Goal: Transaction & Acquisition: Purchase product/service

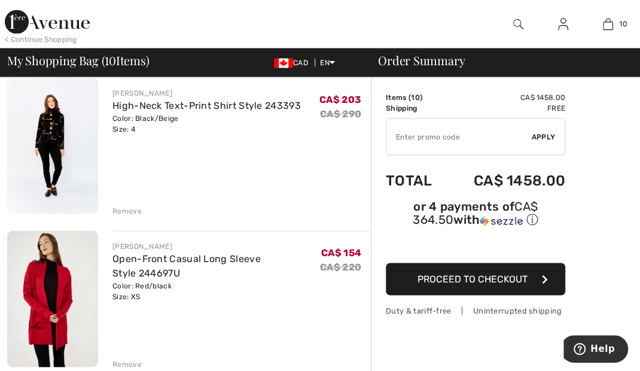
scroll to position [1017, 0]
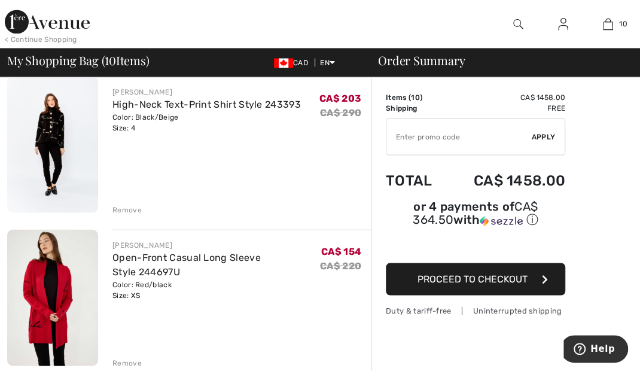
click at [137, 103] on link "High-Neck Text-Print Shirt Style 243393" at bounding box center [206, 103] width 188 height 11
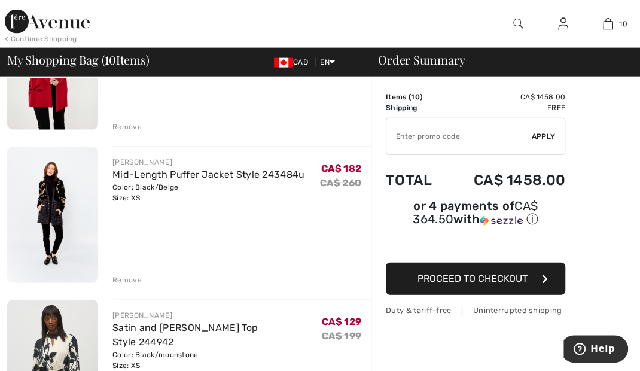
scroll to position [1256, 0]
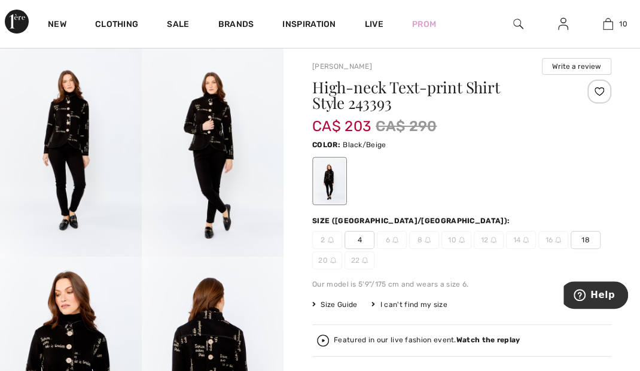
scroll to position [26, 0]
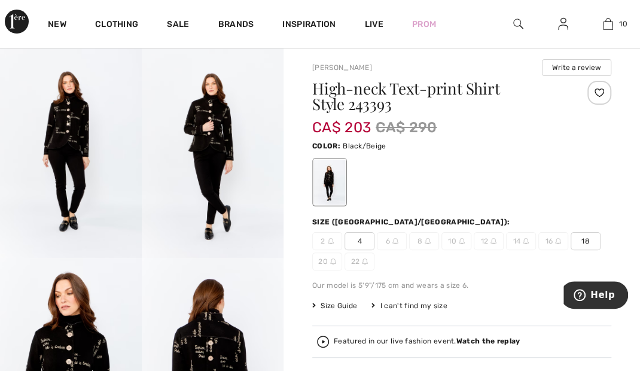
click at [529, 255] on div "2 4 6 8 10 12 14 16 18 20 22" at bounding box center [461, 251] width 299 height 38
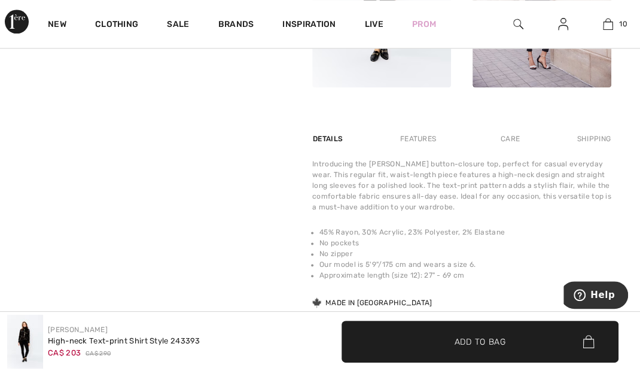
scroll to position [707, 0]
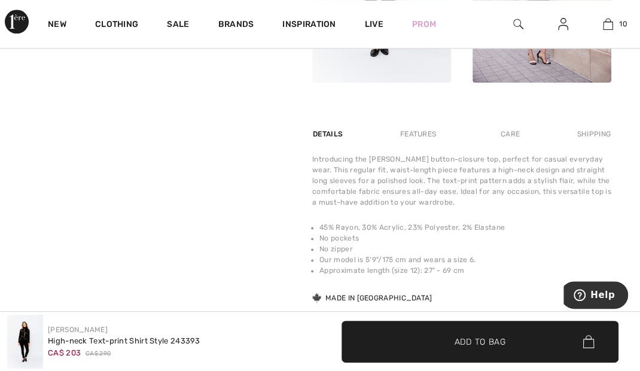
click at [418, 135] on div "Features" at bounding box center [418, 134] width 56 height 22
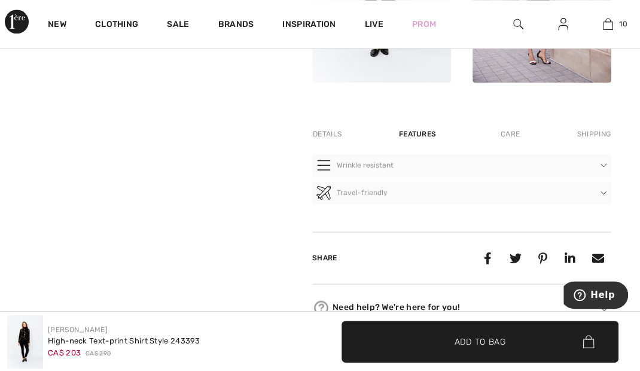
click at [509, 135] on div "Care" at bounding box center [509, 134] width 39 height 22
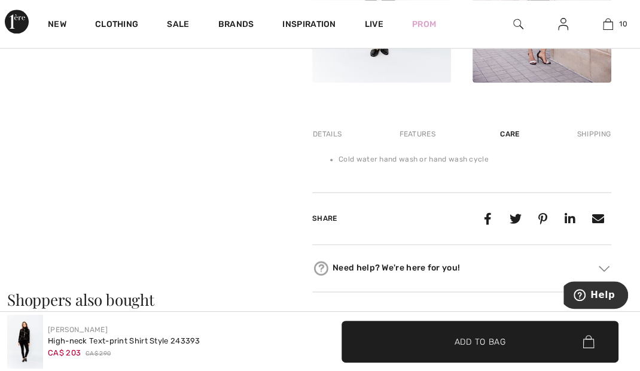
click at [330, 136] on div "Details" at bounding box center [328, 134] width 32 height 22
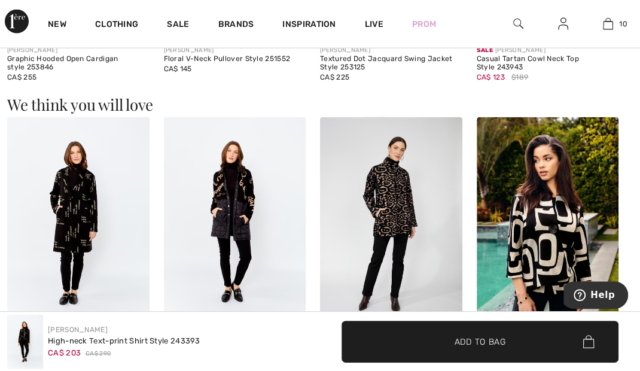
scroll to position [1331, 0]
click at [261, 223] on img at bounding box center [235, 223] width 142 height 213
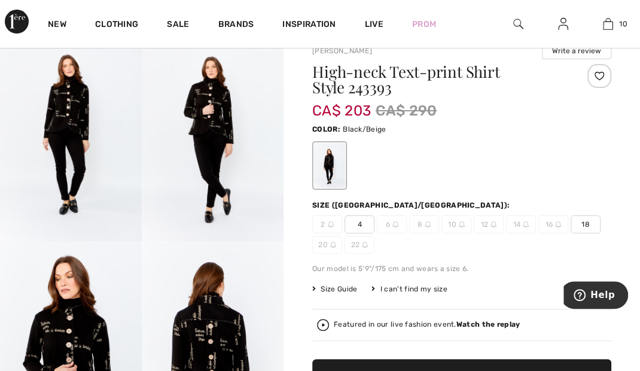
scroll to position [26, 0]
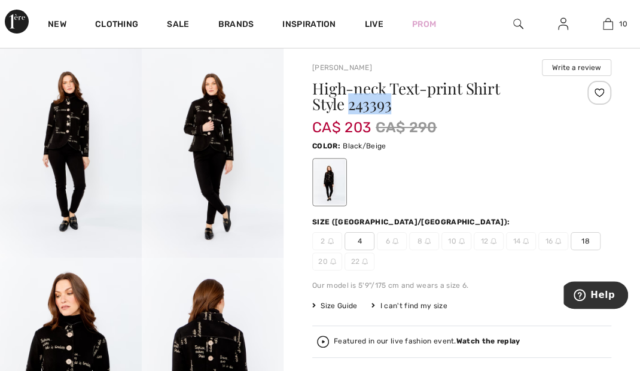
copy h1 "243393"
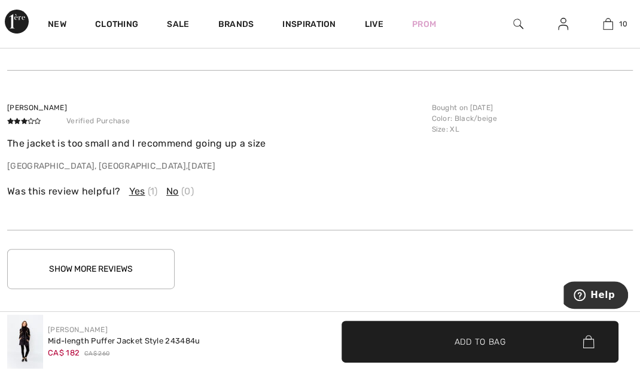
scroll to position [2190, 0]
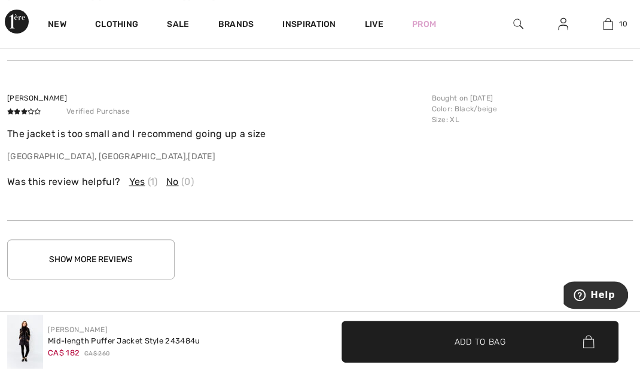
click at [71, 265] on button "Show More Reviews" at bounding box center [90, 259] width 167 height 40
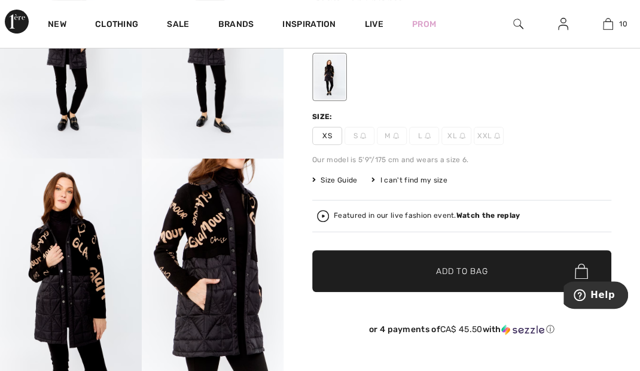
scroll to position [0, 0]
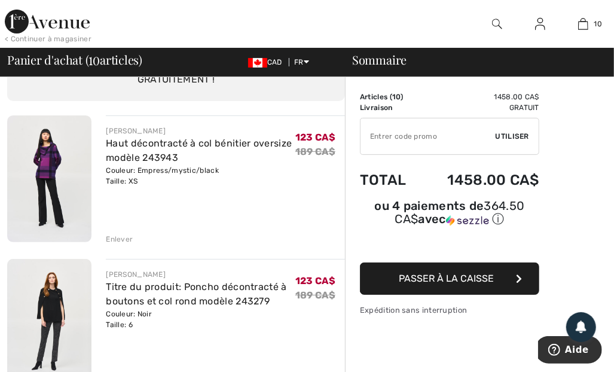
scroll to position [74, 0]
click at [145, 152] on link "Haut décontracté à col bénitier oversize modèle 243943" at bounding box center [199, 151] width 186 height 26
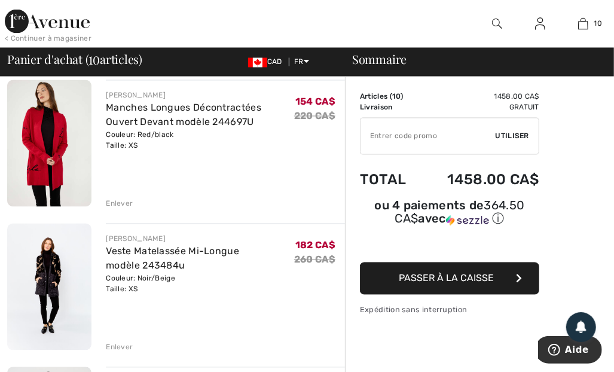
scroll to position [1112, 0]
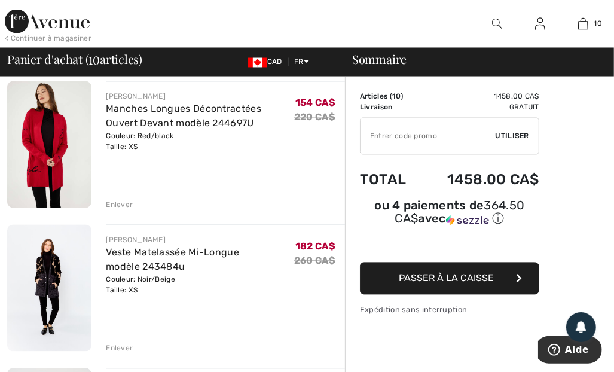
click at [209, 257] on link "Veste Matelassée Mi-Longue modèle 243484u" at bounding box center [172, 260] width 133 height 26
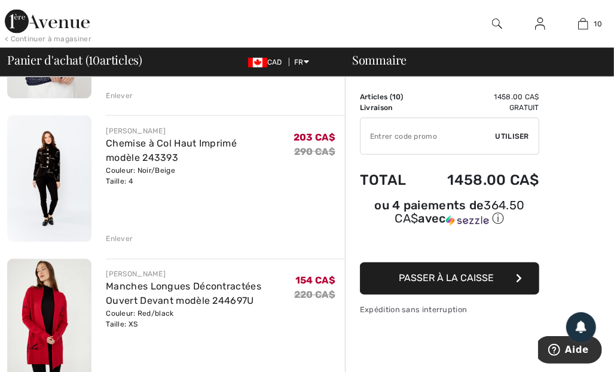
scroll to position [933, 0]
click at [157, 146] on link "Chemise à Col Haut Imprimé modèle 243393" at bounding box center [171, 151] width 131 height 26
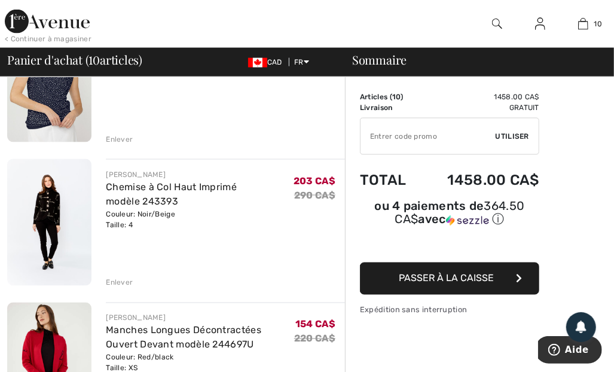
scroll to position [891, 0]
click at [149, 183] on link "Chemise à Col Haut Imprimé modèle 243393" at bounding box center [171, 194] width 131 height 26
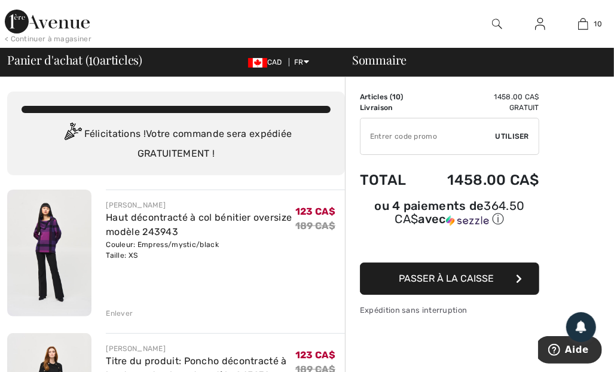
click at [54, 23] on img at bounding box center [47, 22] width 85 height 24
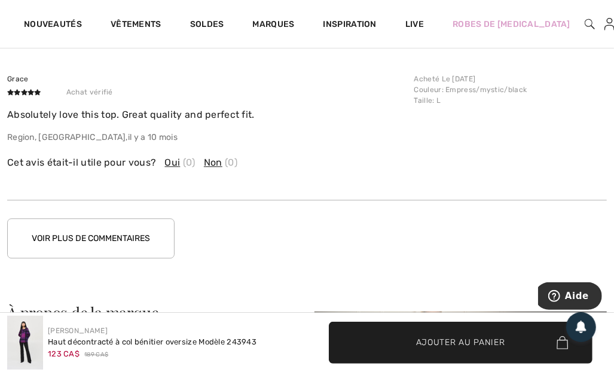
scroll to position [1622, 0]
click at [138, 237] on button "Voir plus de commentaires" at bounding box center [90, 238] width 167 height 40
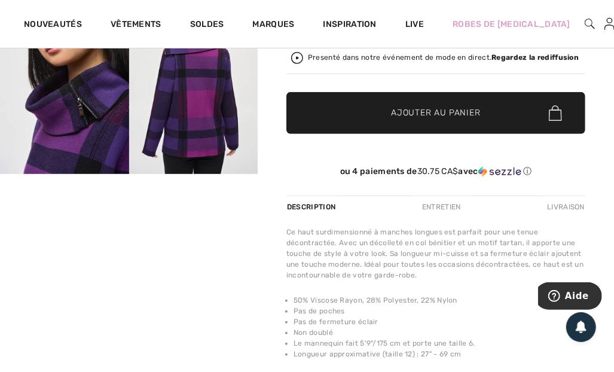
scroll to position [284, 0]
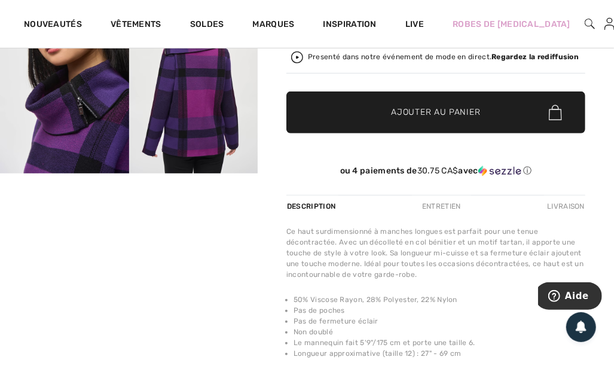
click at [212, 23] on link "Soldes" at bounding box center [207, 25] width 34 height 13
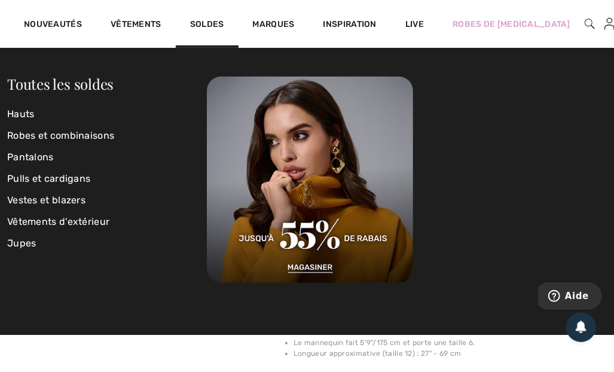
click at [53, 156] on link "Pantalons" at bounding box center [107, 158] width 200 height 22
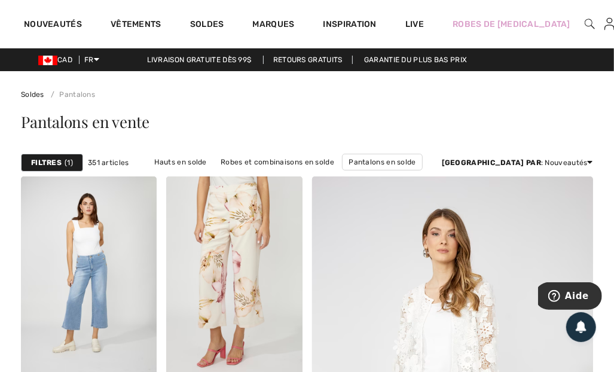
click at [528, 194] on link "Prix: croissant" at bounding box center [489, 195] width 77 height 18
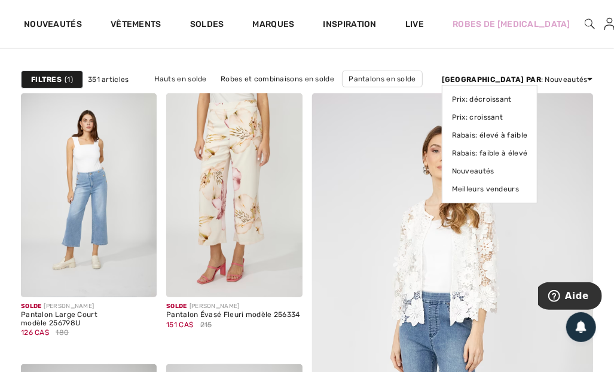
scroll to position [83, 0]
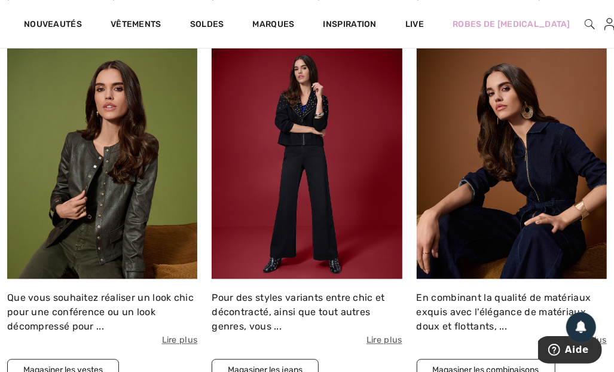
scroll to position [1241, 0]
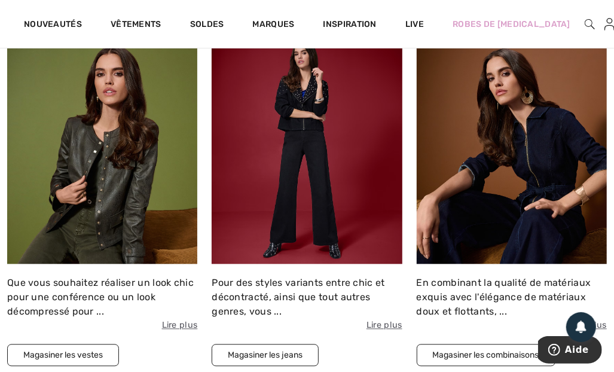
click at [285, 183] on img at bounding box center [307, 148] width 190 height 233
